Goal: Feedback & Contribution: Leave review/rating

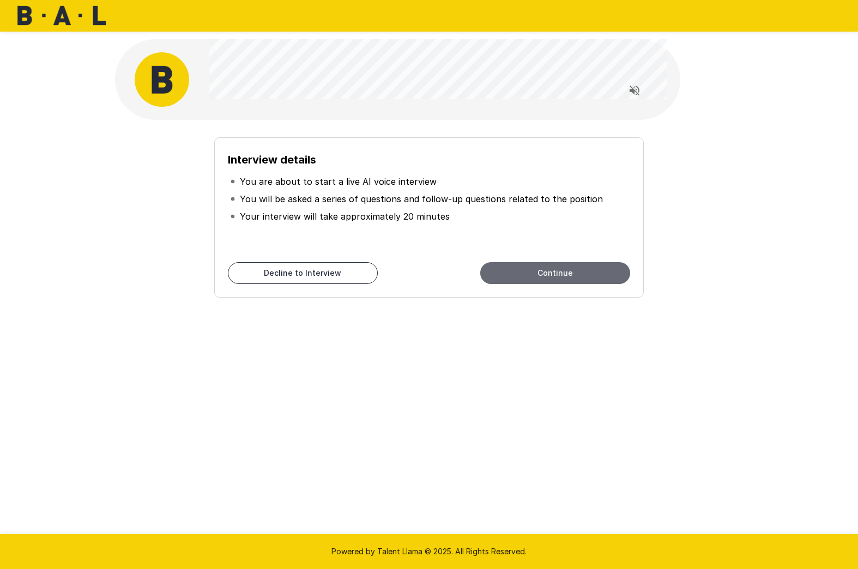
click at [526, 269] on button "Continue" at bounding box center [555, 273] width 150 height 22
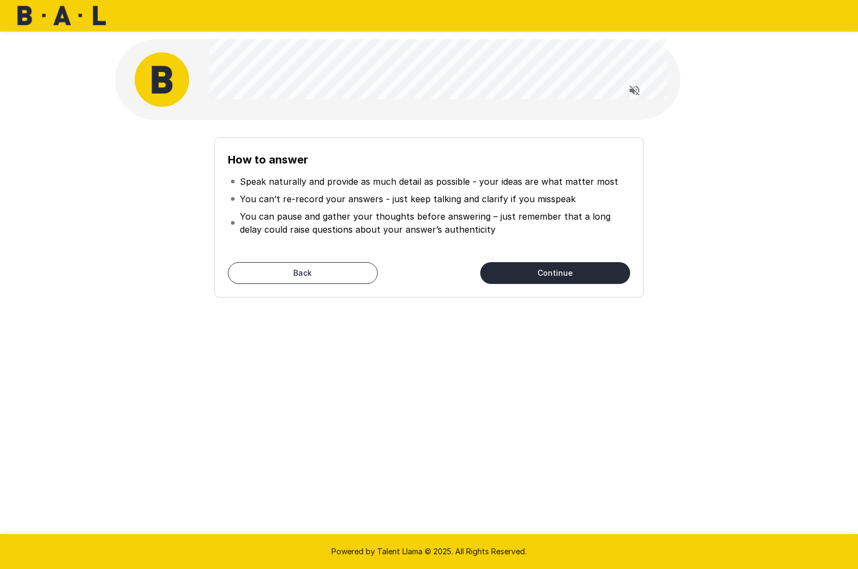
click at [572, 265] on button "Continue" at bounding box center [555, 273] width 150 height 22
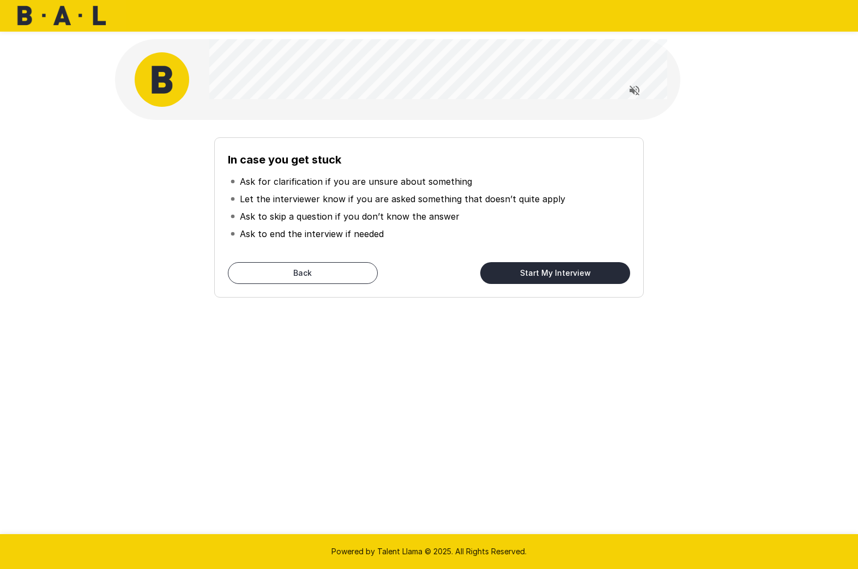
click at [523, 266] on button "Start My Interview" at bounding box center [555, 273] width 150 height 22
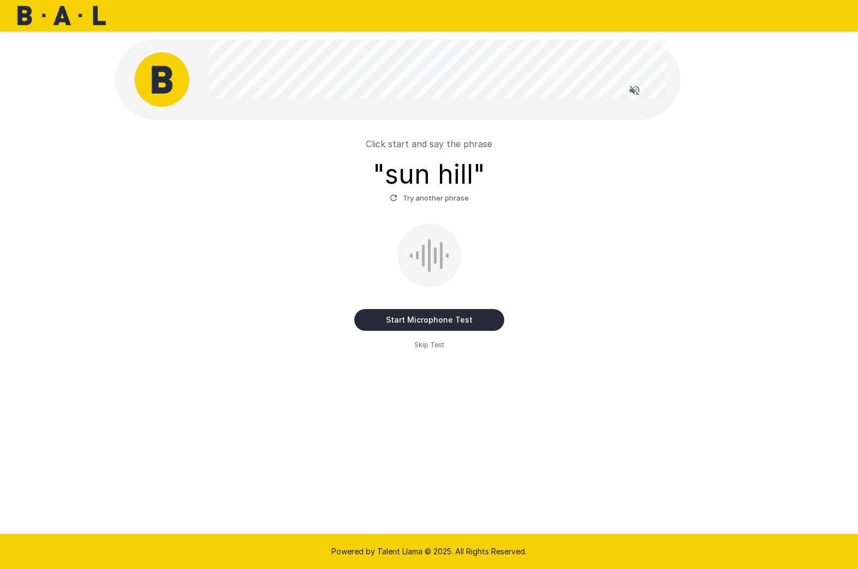
click at [430, 322] on button "Start Microphone Test" at bounding box center [429, 320] width 150 height 22
click at [432, 323] on button "Stop & Submit" at bounding box center [429, 320] width 150 height 22
click at [421, 316] on button "Start Microphone Test" at bounding box center [429, 320] width 150 height 22
click at [421, 316] on button "Stop & Submit" at bounding box center [429, 320] width 150 height 22
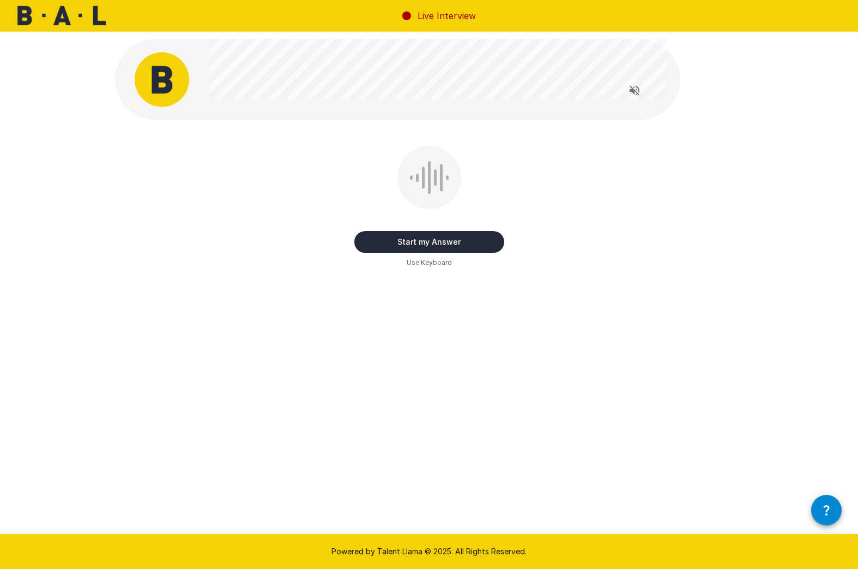
click at [637, 95] on icon "Read questions aloud" at bounding box center [634, 90] width 13 height 13
click at [432, 240] on button "Start my Answer" at bounding box center [429, 242] width 150 height 22
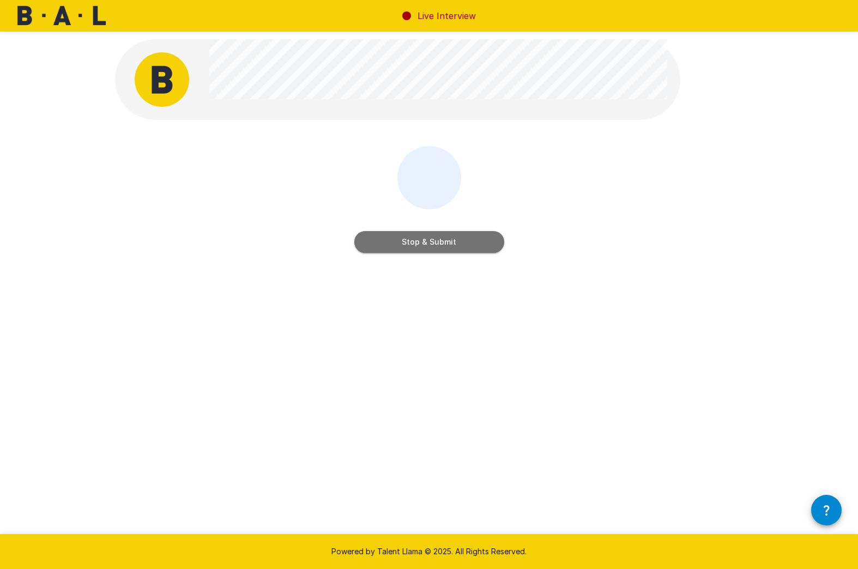
click at [434, 243] on button "Stop & Submit" at bounding box center [429, 242] width 150 height 22
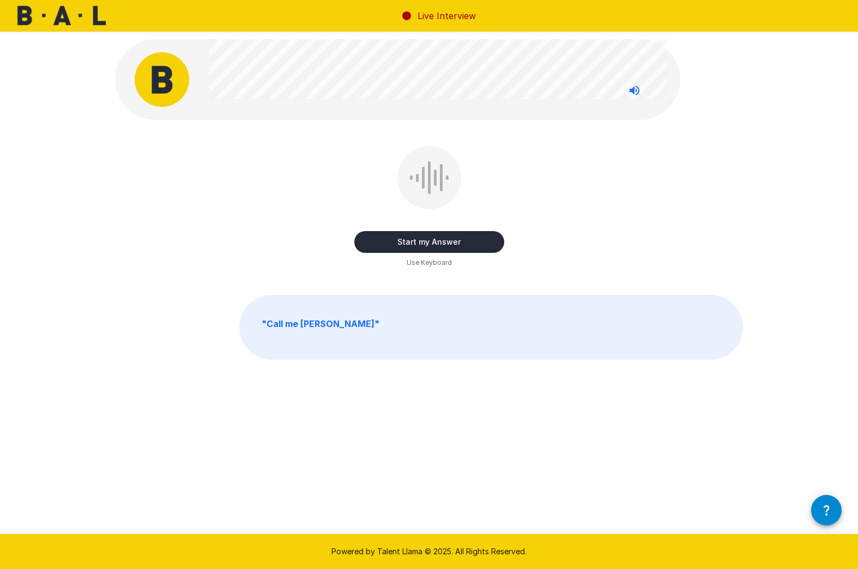
click at [431, 241] on button "Start my Answer" at bounding box center [429, 242] width 150 height 22
click at [422, 239] on button "Stop & Submit" at bounding box center [429, 242] width 150 height 22
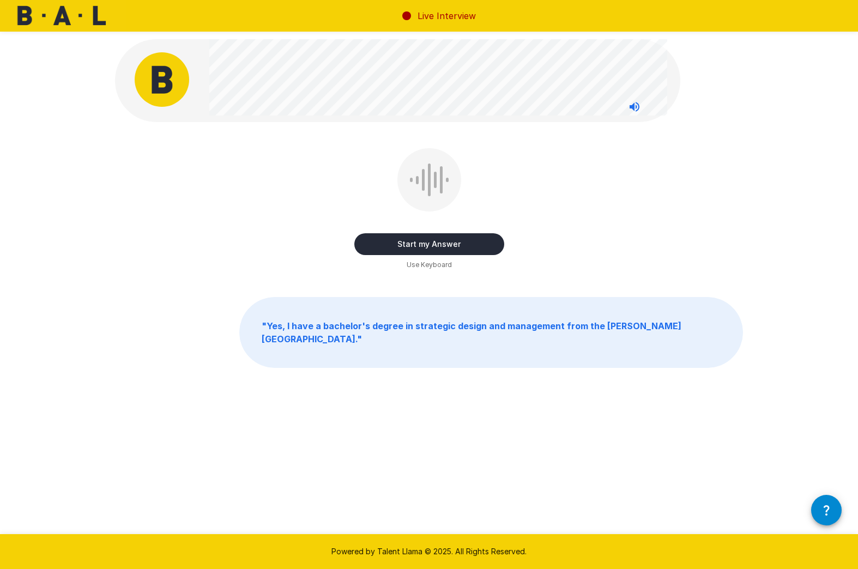
click at [432, 242] on button "Start my Answer" at bounding box center [429, 244] width 150 height 22
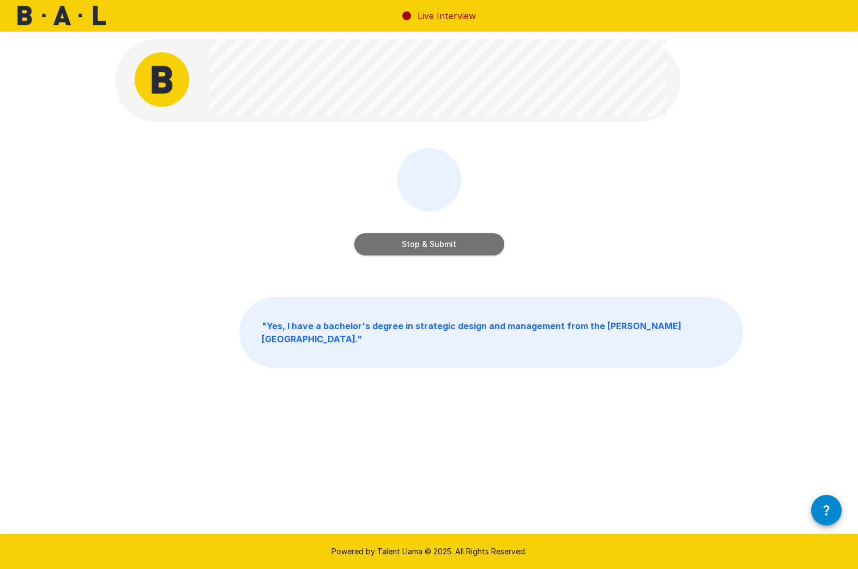
click at [439, 247] on button "Stop & Submit" at bounding box center [429, 244] width 150 height 22
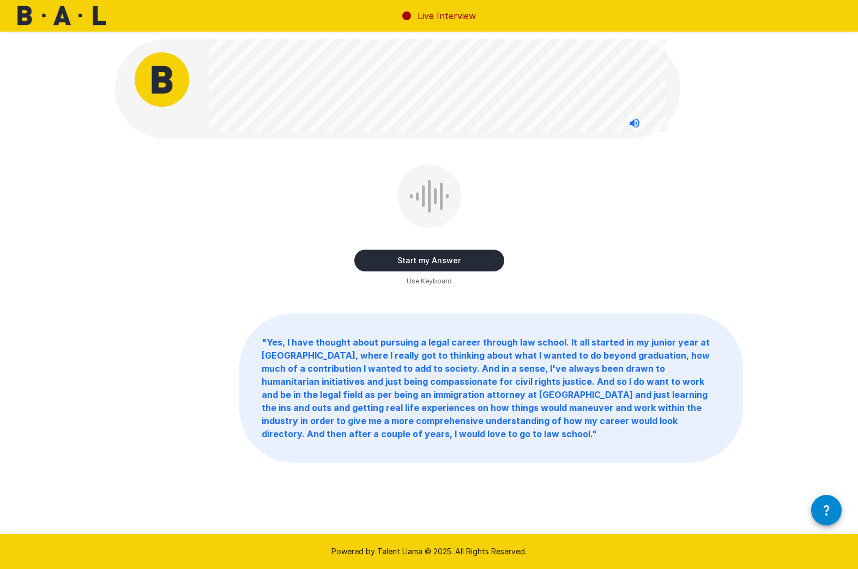
click at [438, 258] on button "Start my Answer" at bounding box center [429, 261] width 150 height 22
click at [444, 266] on button "Stop & Submit" at bounding box center [429, 261] width 150 height 22
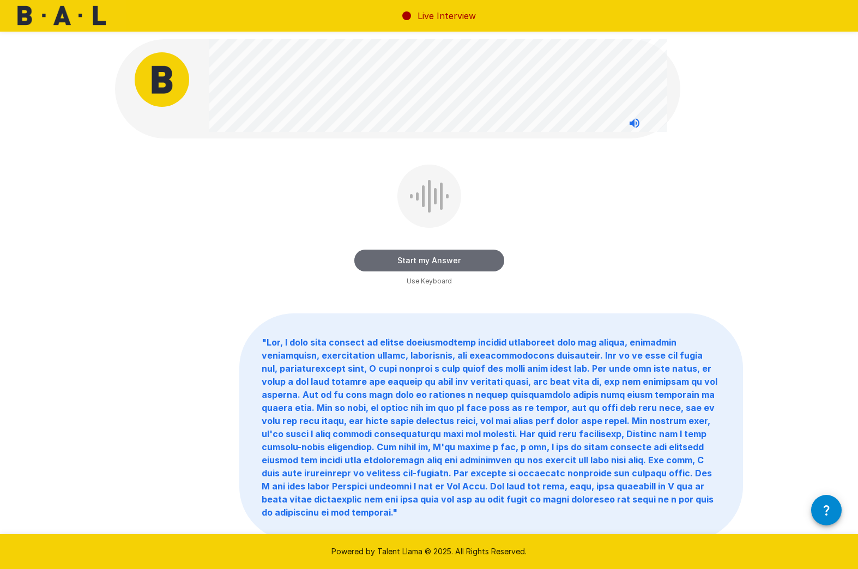
click at [428, 265] on button "Start my Answer" at bounding box center [429, 261] width 150 height 22
click at [444, 269] on button "Stop & Submit" at bounding box center [429, 261] width 150 height 22
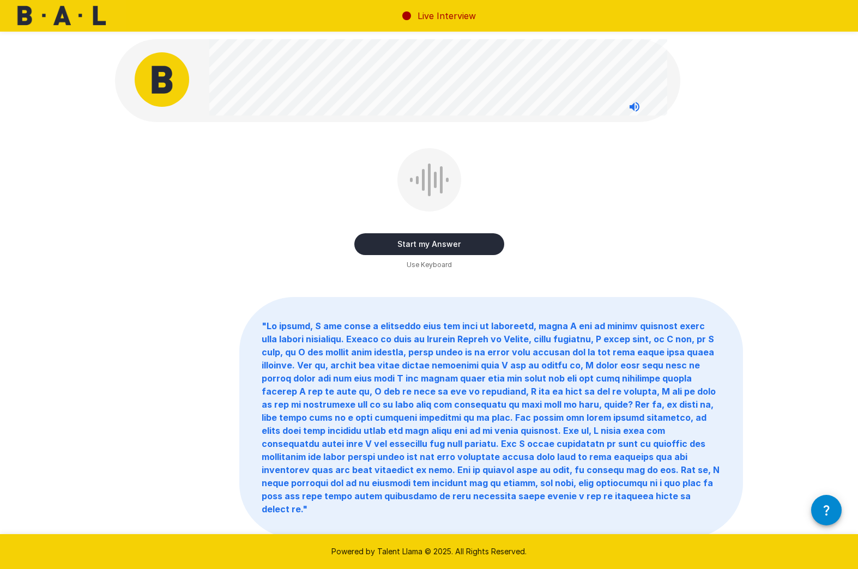
click at [426, 240] on button "Start my Answer" at bounding box center [429, 244] width 150 height 22
click at [424, 246] on button "Stop & Submit" at bounding box center [429, 244] width 150 height 22
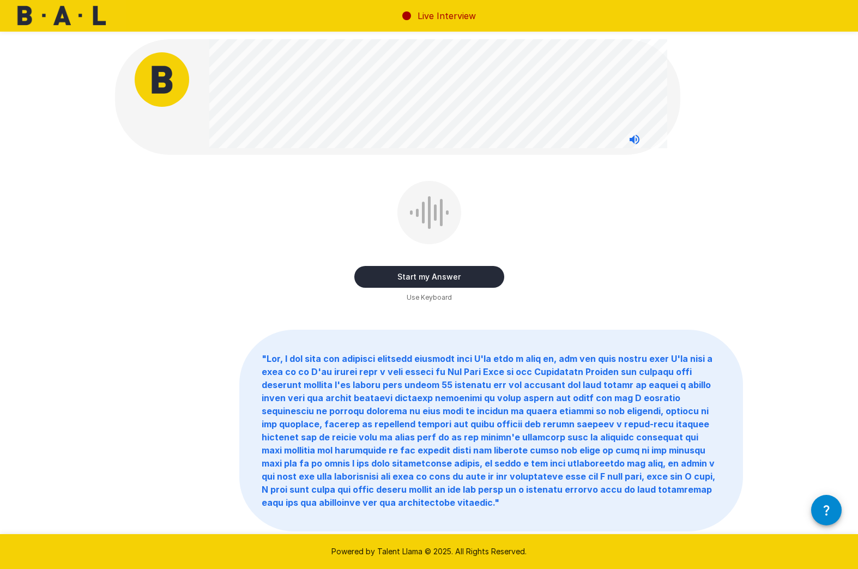
click at [425, 277] on button "Start my Answer" at bounding box center [429, 277] width 150 height 22
click at [425, 282] on button "Stop & Submit" at bounding box center [429, 277] width 150 height 22
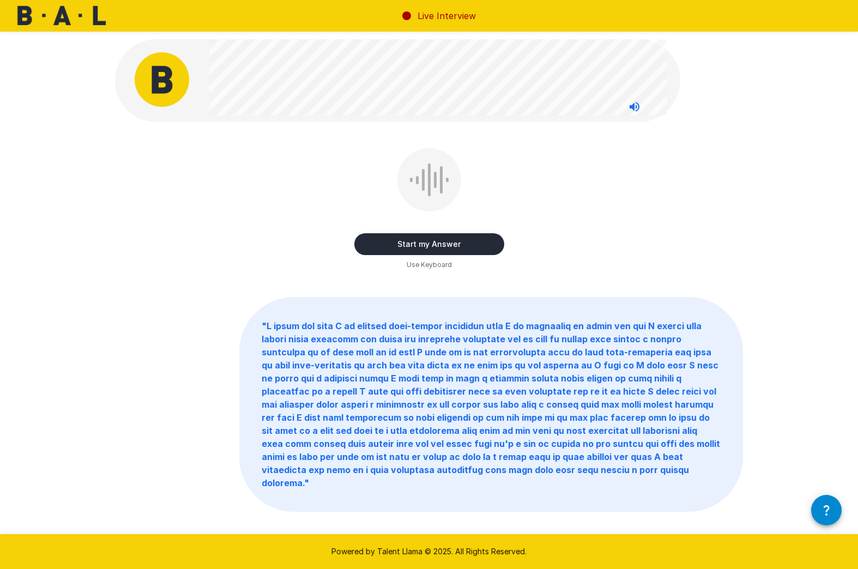
click at [409, 247] on button "Start my Answer" at bounding box center [429, 244] width 150 height 22
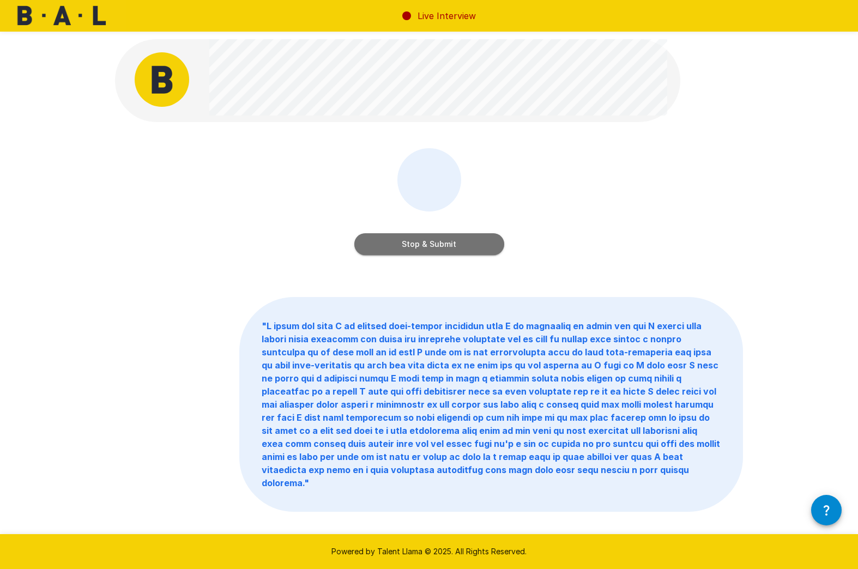
click at [430, 253] on button "Stop & Submit" at bounding box center [429, 244] width 150 height 22
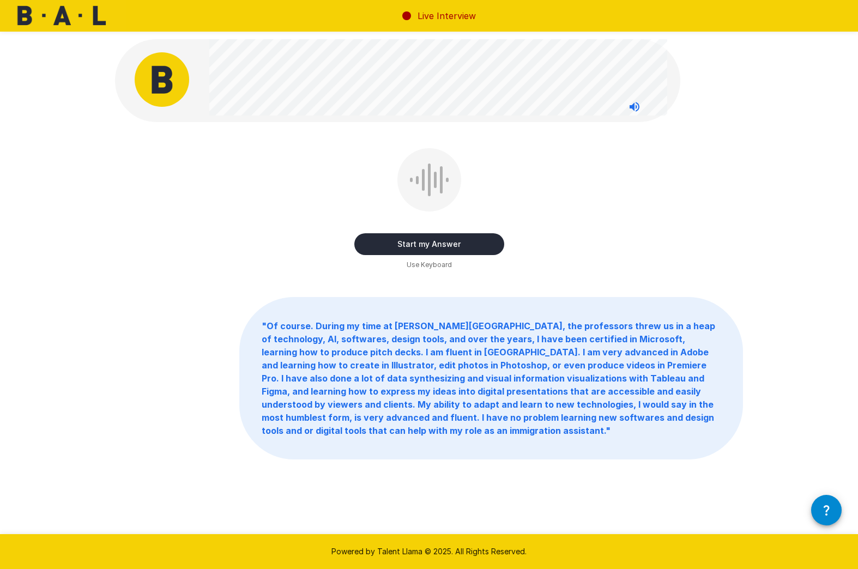
click at [432, 245] on button "Start my Answer" at bounding box center [429, 244] width 150 height 22
click at [427, 247] on button "Stop & Submit" at bounding box center [429, 244] width 150 height 22
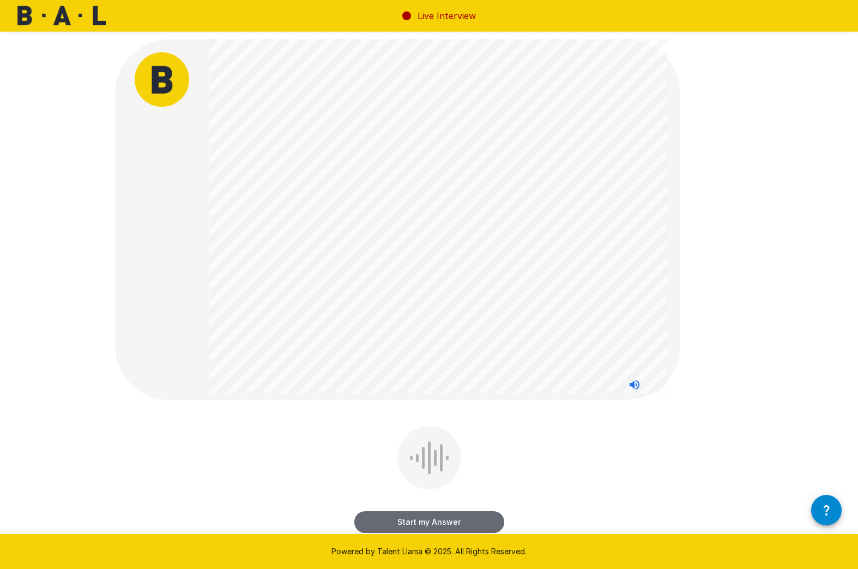
click at [420, 513] on button "Start my Answer" at bounding box center [429, 522] width 150 height 22
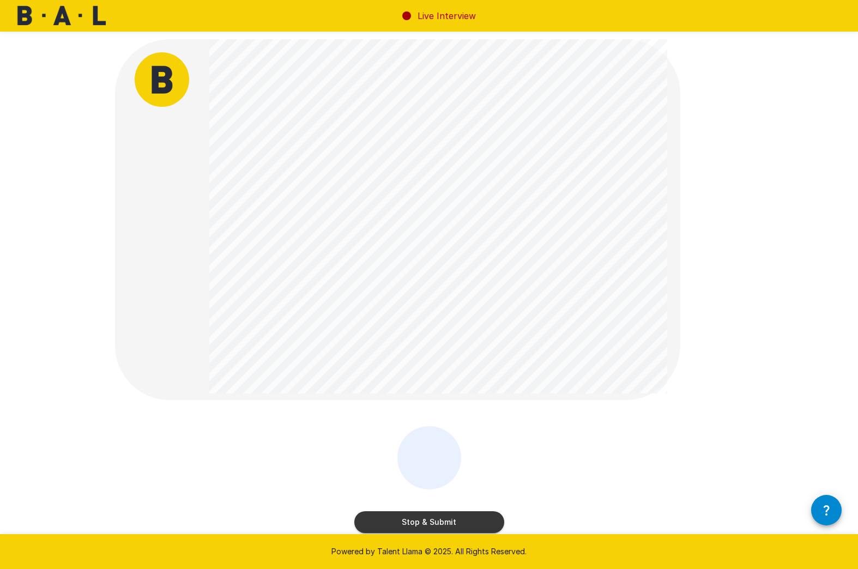
click at [444, 518] on button "Stop & Submit" at bounding box center [429, 522] width 150 height 22
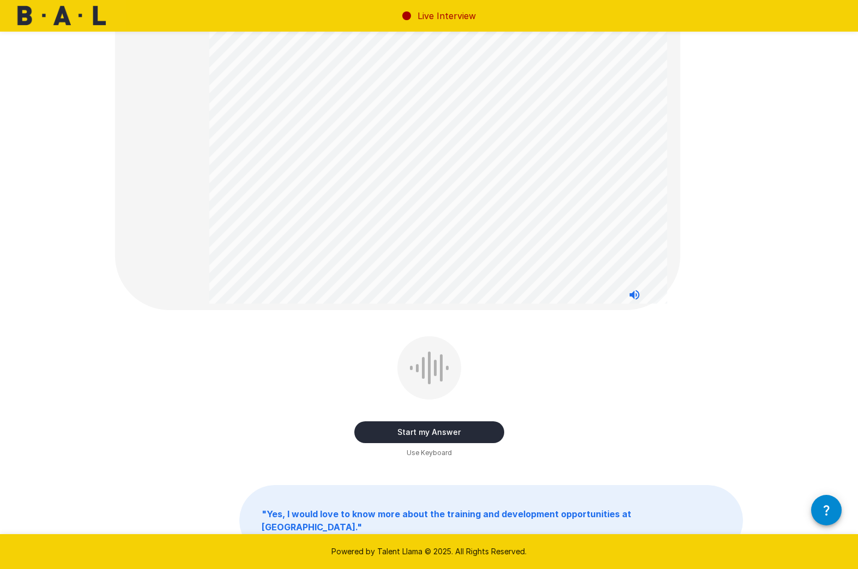
scroll to position [84, 0]
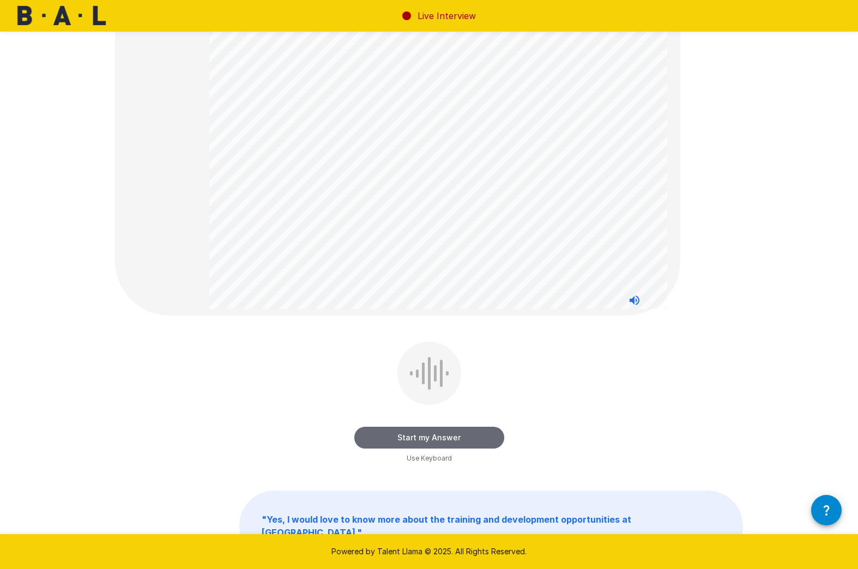
click at [428, 432] on button "Start my Answer" at bounding box center [429, 438] width 150 height 22
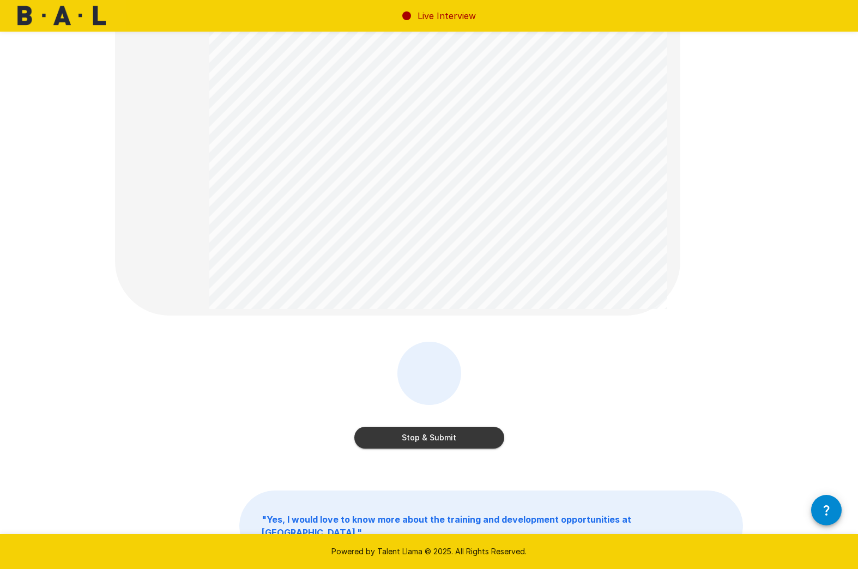
click at [440, 438] on button "Stop & Submit" at bounding box center [429, 438] width 150 height 22
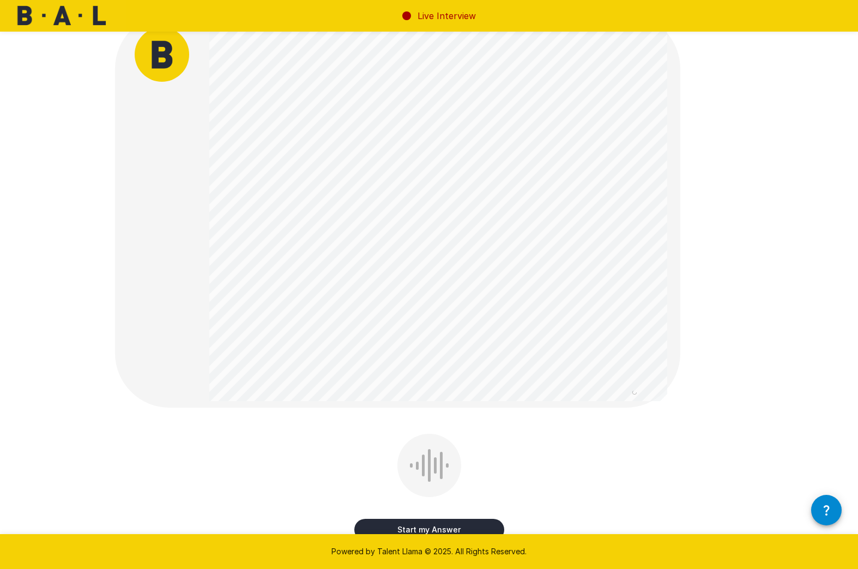
scroll to position [82, 0]
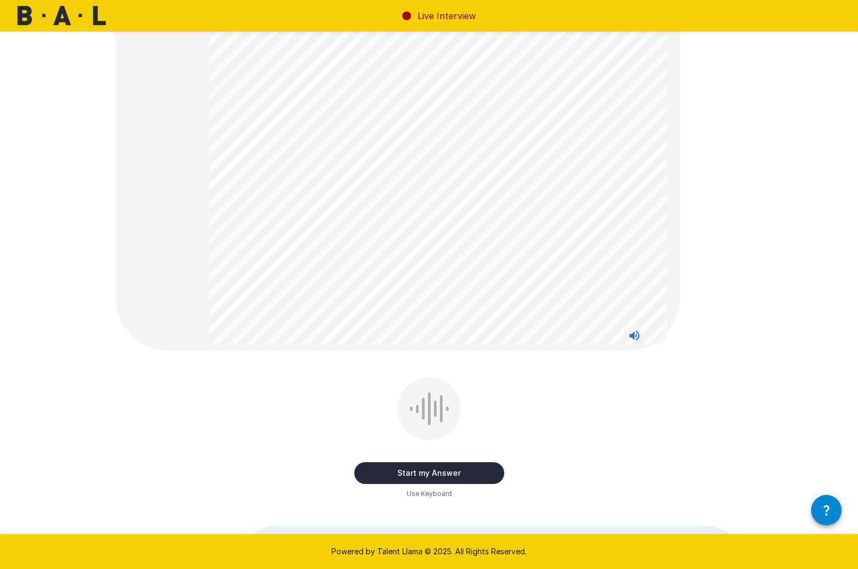
click at [421, 471] on button "Start my Answer" at bounding box center [429, 473] width 150 height 22
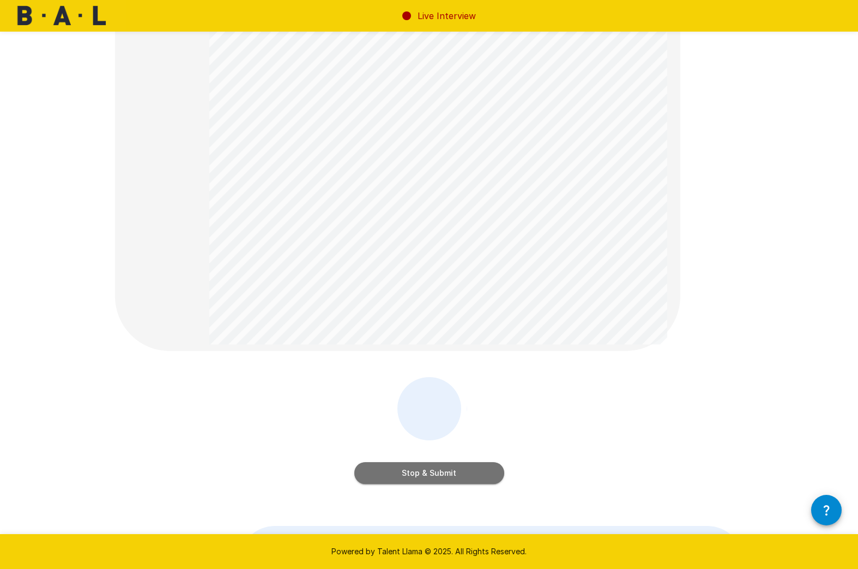
click at [451, 480] on button "Stop & Submit" at bounding box center [429, 473] width 150 height 22
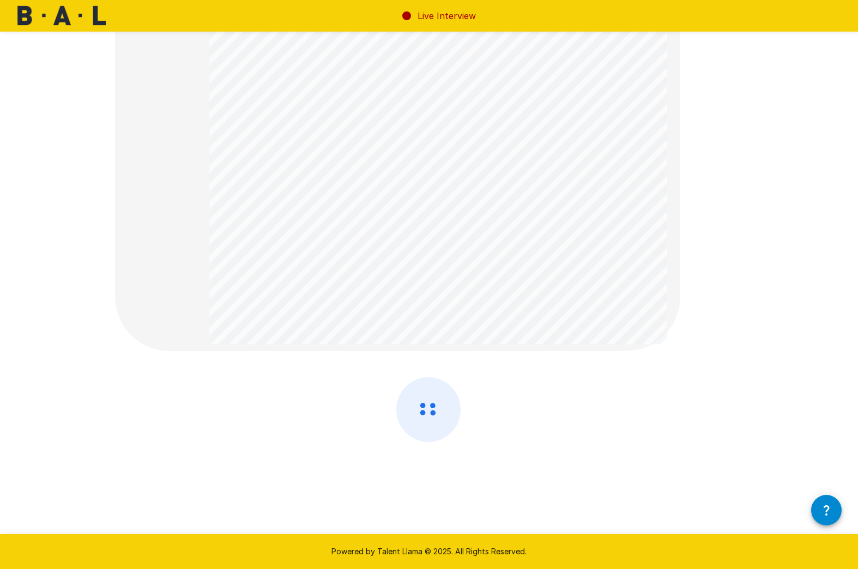
scroll to position [0, 0]
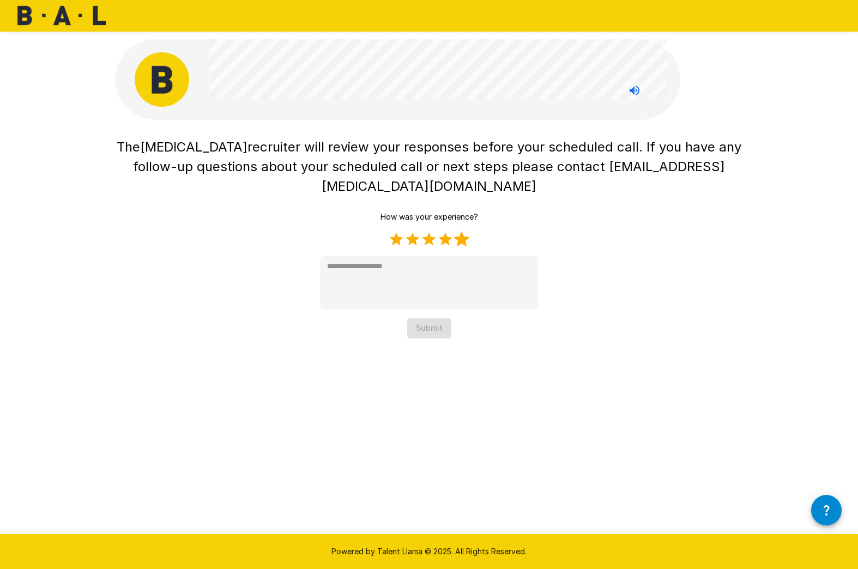
click at [460, 231] on label "5 Stars" at bounding box center [461, 239] width 16 height 16
type textarea "*"
click at [428, 318] on button "Submit" at bounding box center [429, 328] width 44 height 20
